Goal: Contribute content

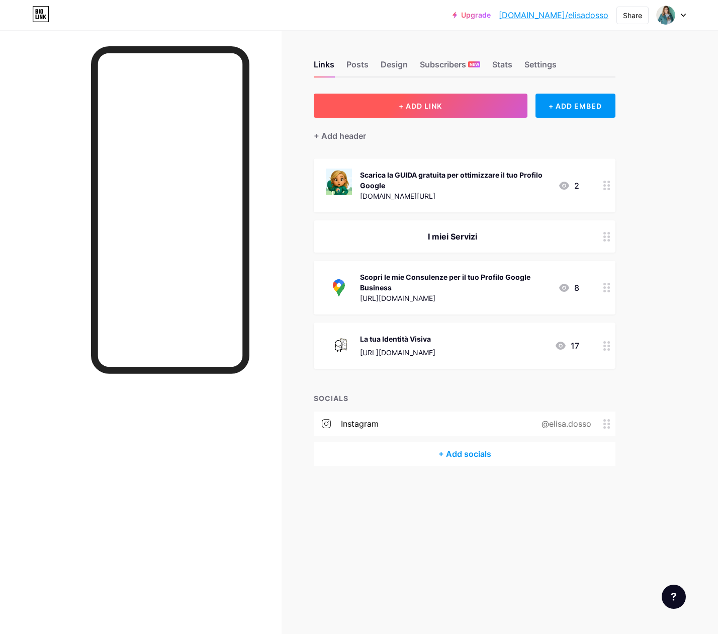
click at [457, 102] on button "+ ADD LINK" at bounding box center [421, 106] width 214 height 24
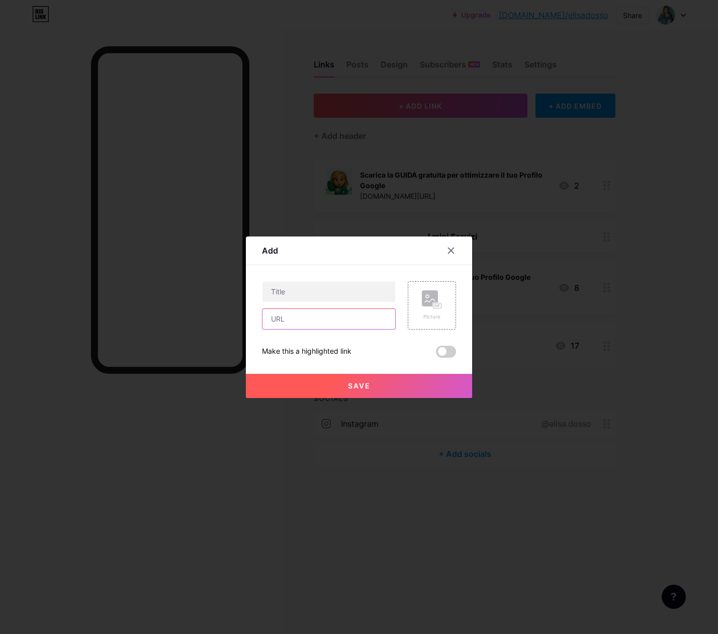
click at [326, 320] on input "text" at bounding box center [329, 319] width 133 height 20
click at [319, 292] on input "text" at bounding box center [329, 292] width 133 height 20
type input "Iscriviti alla mia Newsletter"
click at [318, 312] on input "text" at bounding box center [329, 319] width 133 height 20
paste input "[URL][DOMAIN_NAME]"
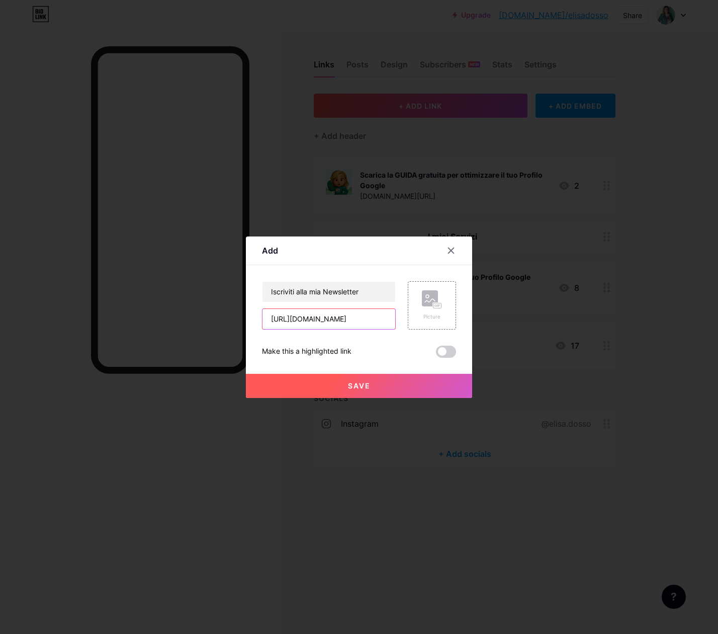
scroll to position [0, 126]
type input "[URL][DOMAIN_NAME]"
click at [428, 301] on icon at bounding box center [430, 300] width 10 height 3
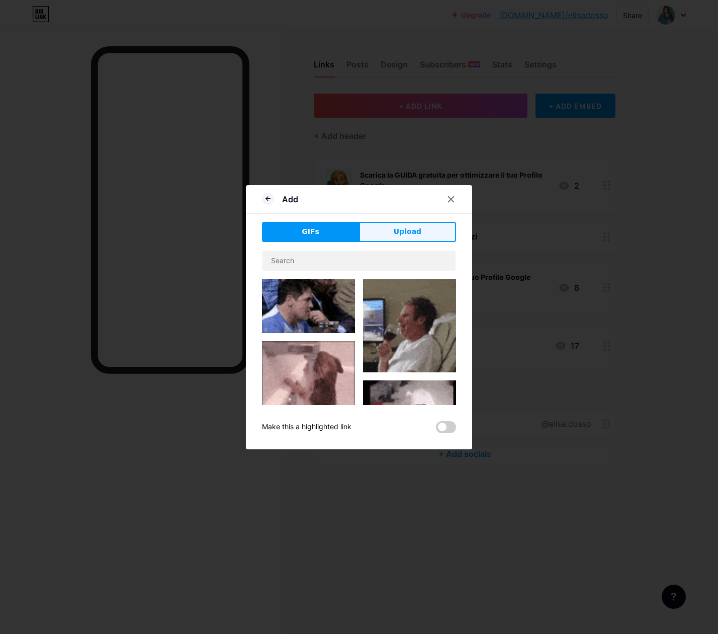
click at [419, 233] on span "Upload" at bounding box center [408, 231] width 28 height 11
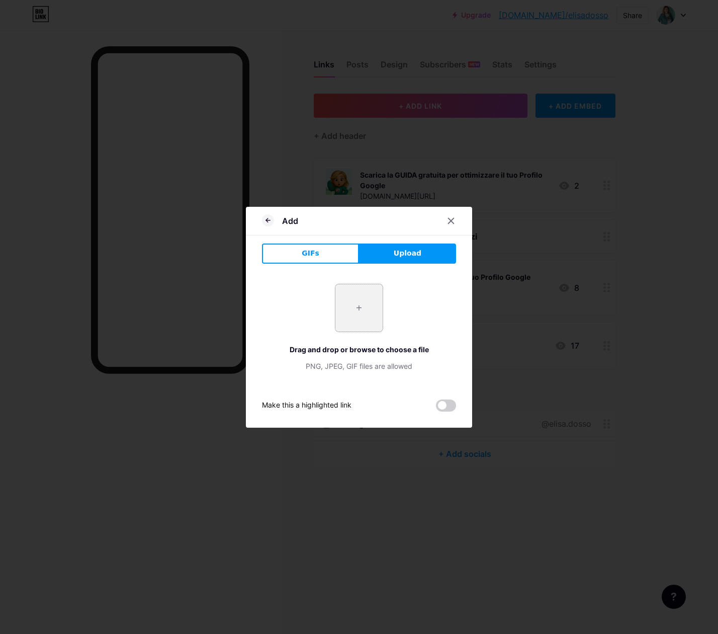
click at [355, 298] on input "file" at bounding box center [358, 307] width 47 height 47
type input "C:\fakepath\Sfondo box iscrizione.jpg"
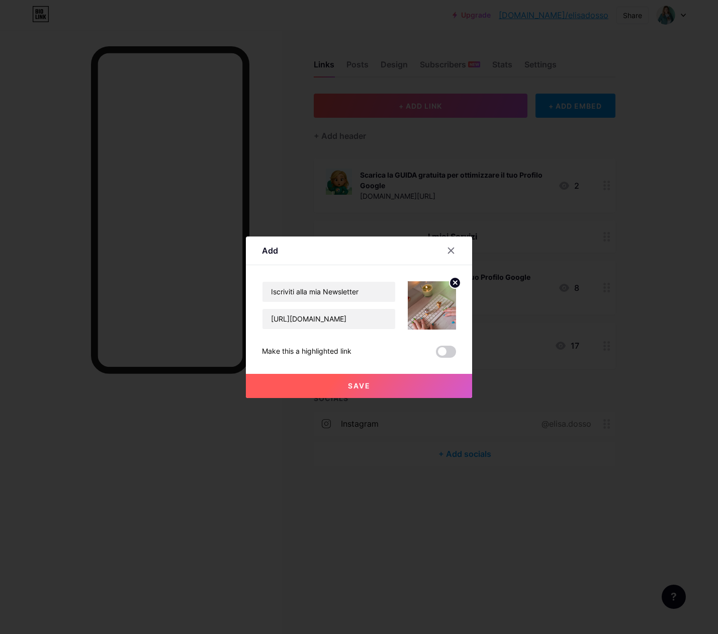
click at [364, 388] on span "Save" at bounding box center [359, 385] width 23 height 9
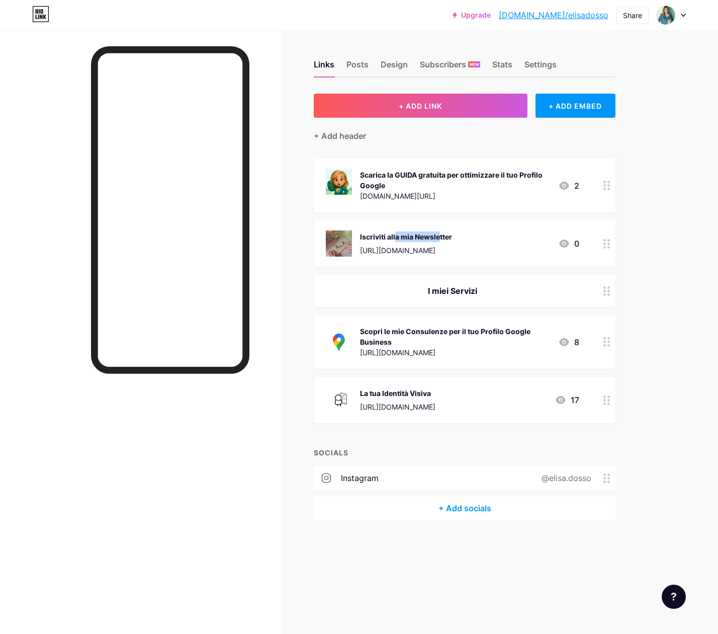
drag, startPoint x: 393, startPoint y: 238, endPoint x: 394, endPoint y: 228, distance: 10.1
click at [394, 228] on div "Iscriviti alla mia Newsletter [URL][DOMAIN_NAME] 0" at bounding box center [465, 243] width 302 height 46
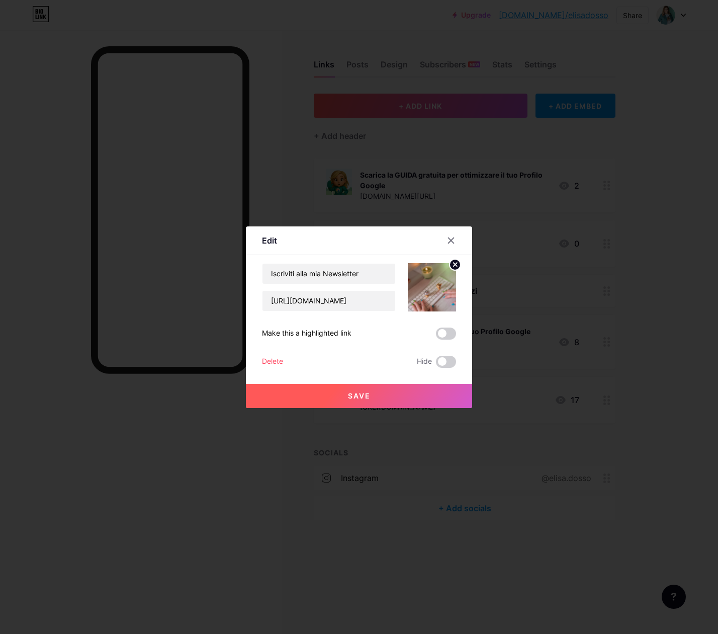
click at [454, 242] on icon at bounding box center [451, 240] width 8 height 8
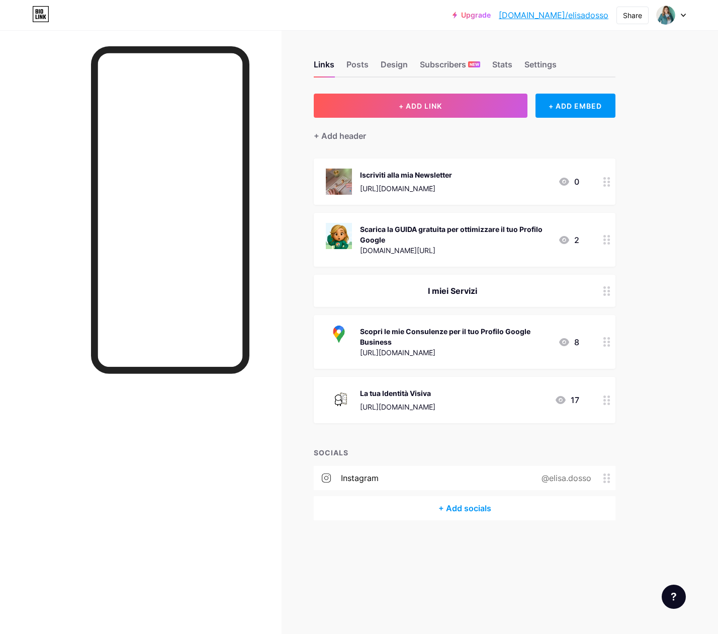
click at [452, 190] on div "[URL][DOMAIN_NAME]" at bounding box center [406, 188] width 92 height 11
click at [451, 242] on icon at bounding box center [451, 240] width 8 height 8
